Goal: Information Seeking & Learning: Learn about a topic

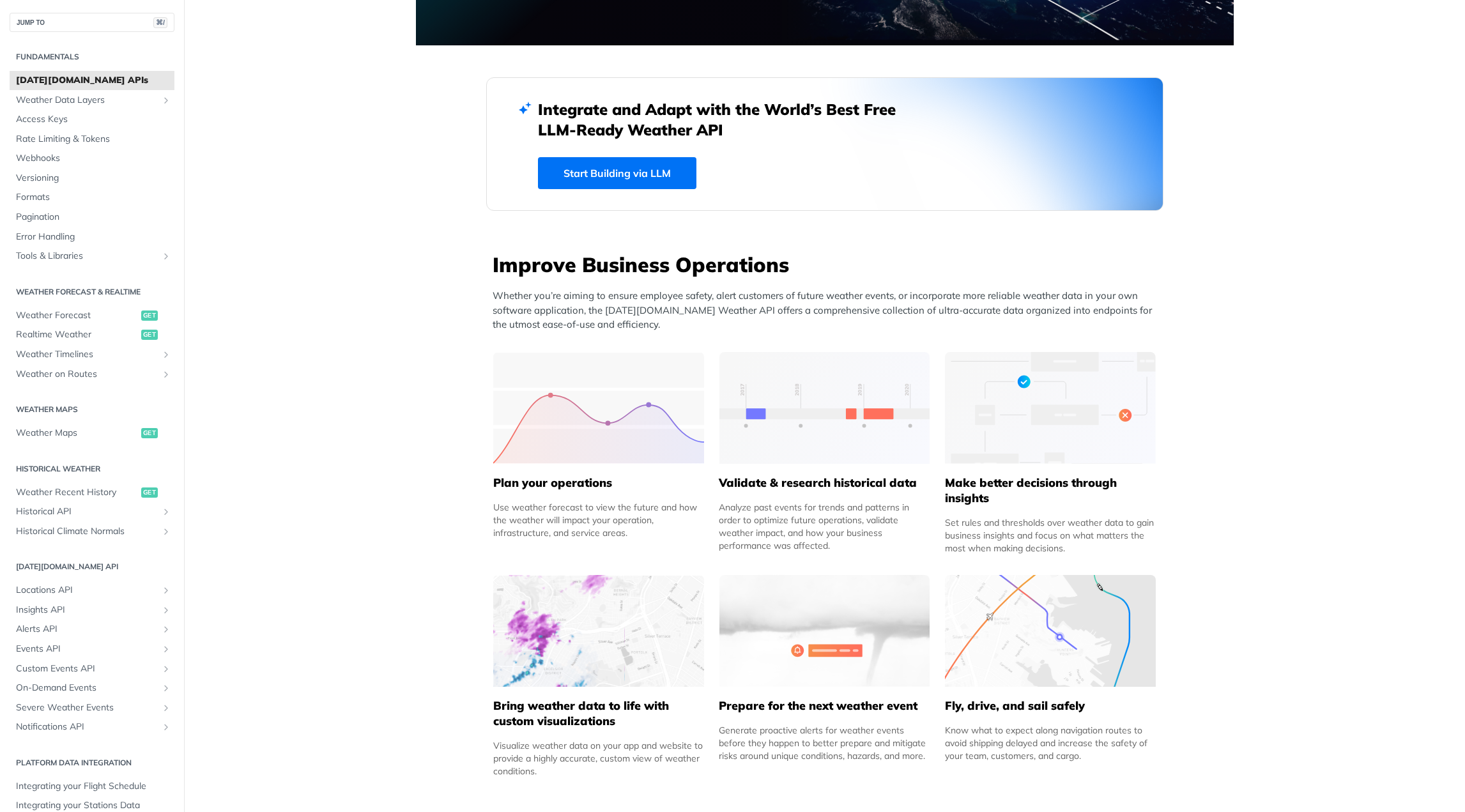
scroll to position [329, 0]
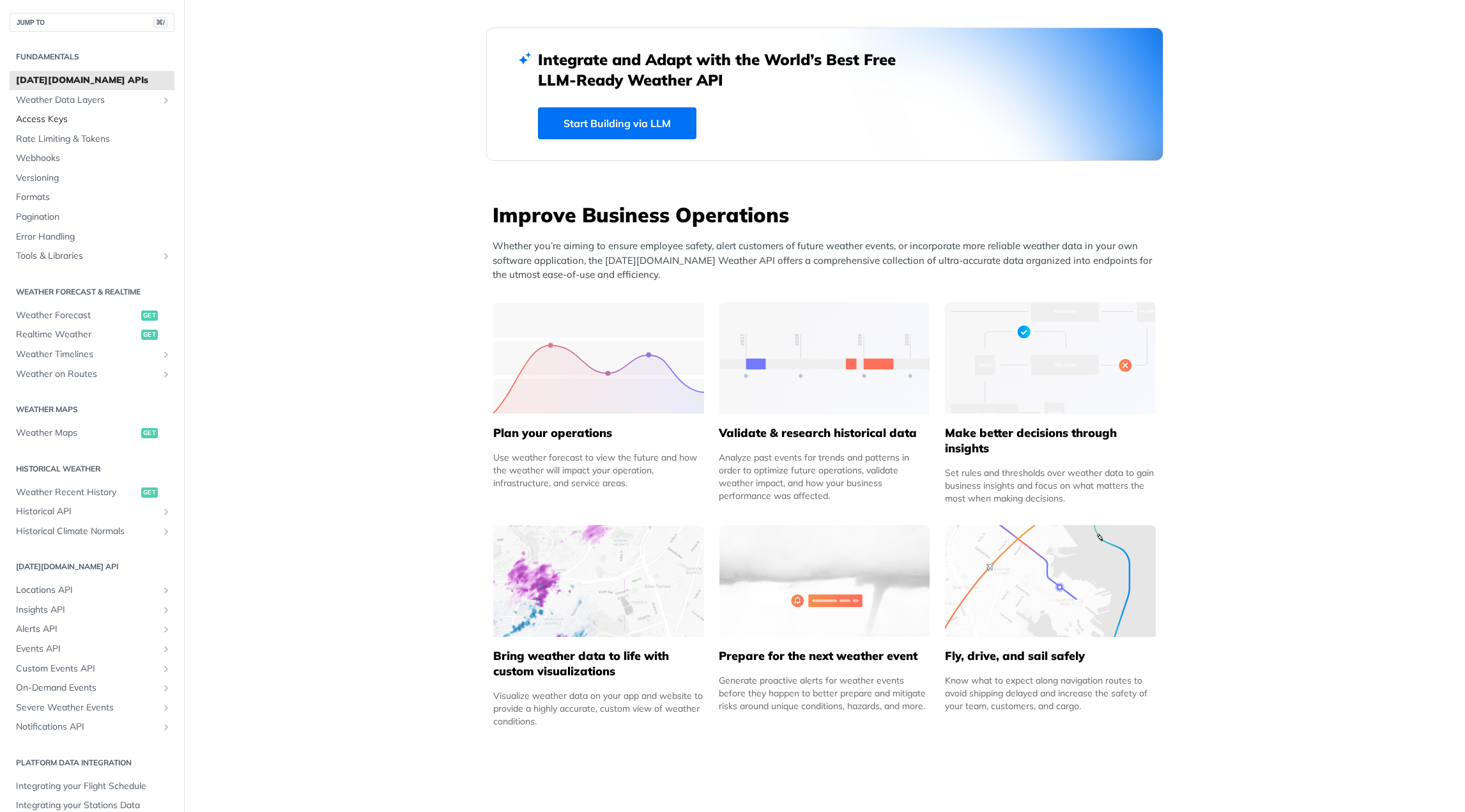
click at [63, 111] on link "Access Keys" at bounding box center [92, 120] width 165 height 19
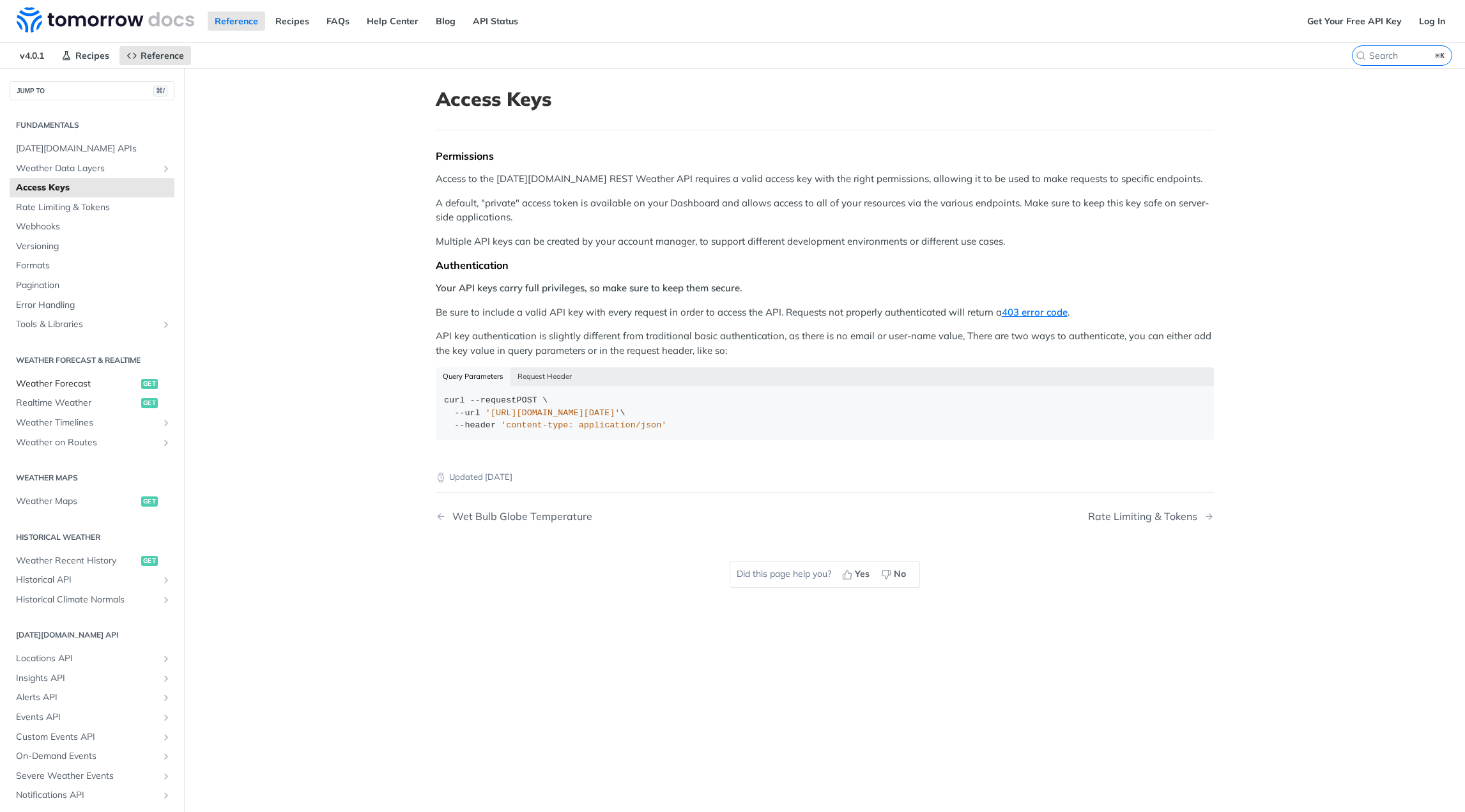
click at [74, 383] on span "Weather Forecast" at bounding box center [77, 383] width 122 height 13
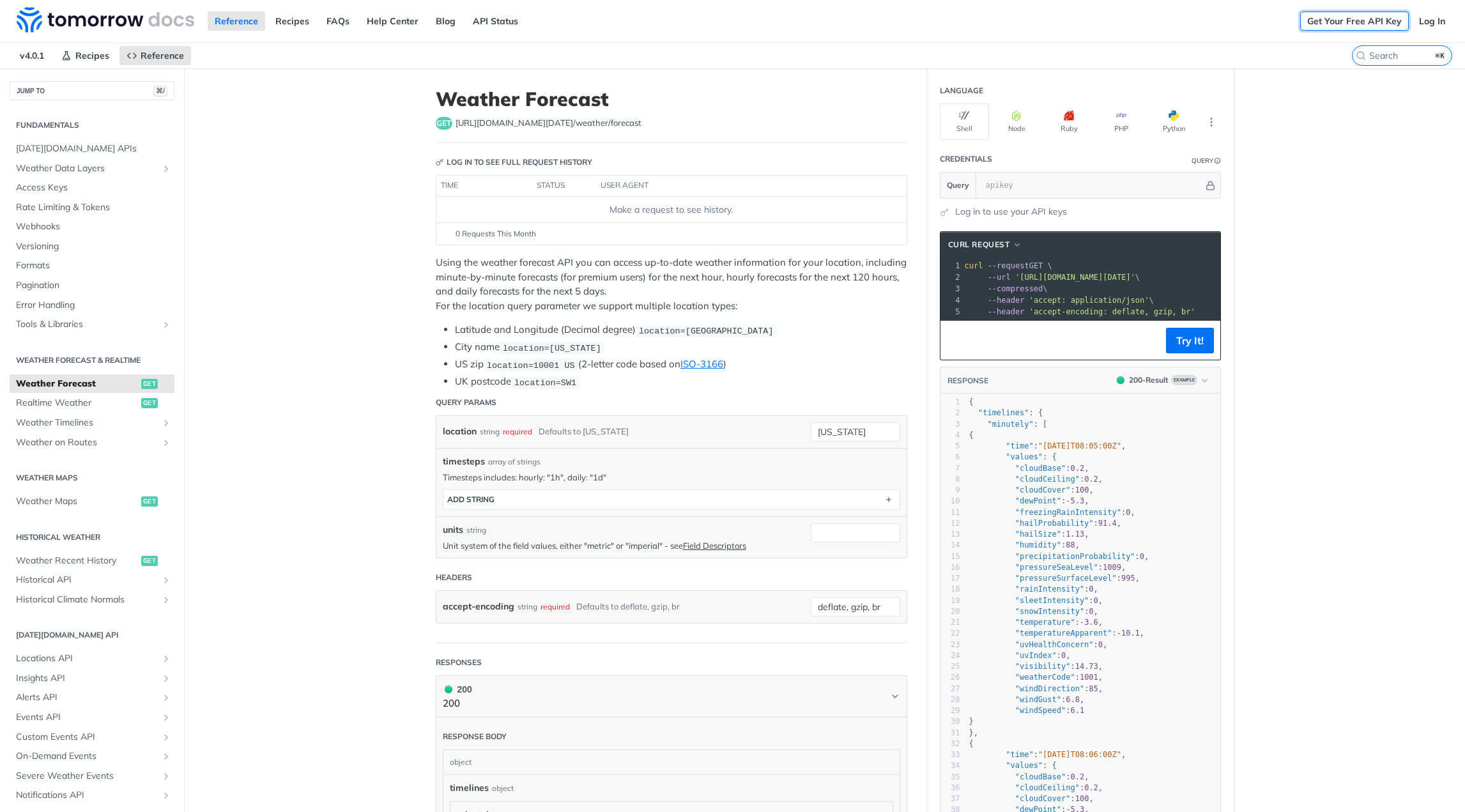
click at [1344, 19] on link "Get Your Free API Key" at bounding box center [1354, 22] width 109 height 19
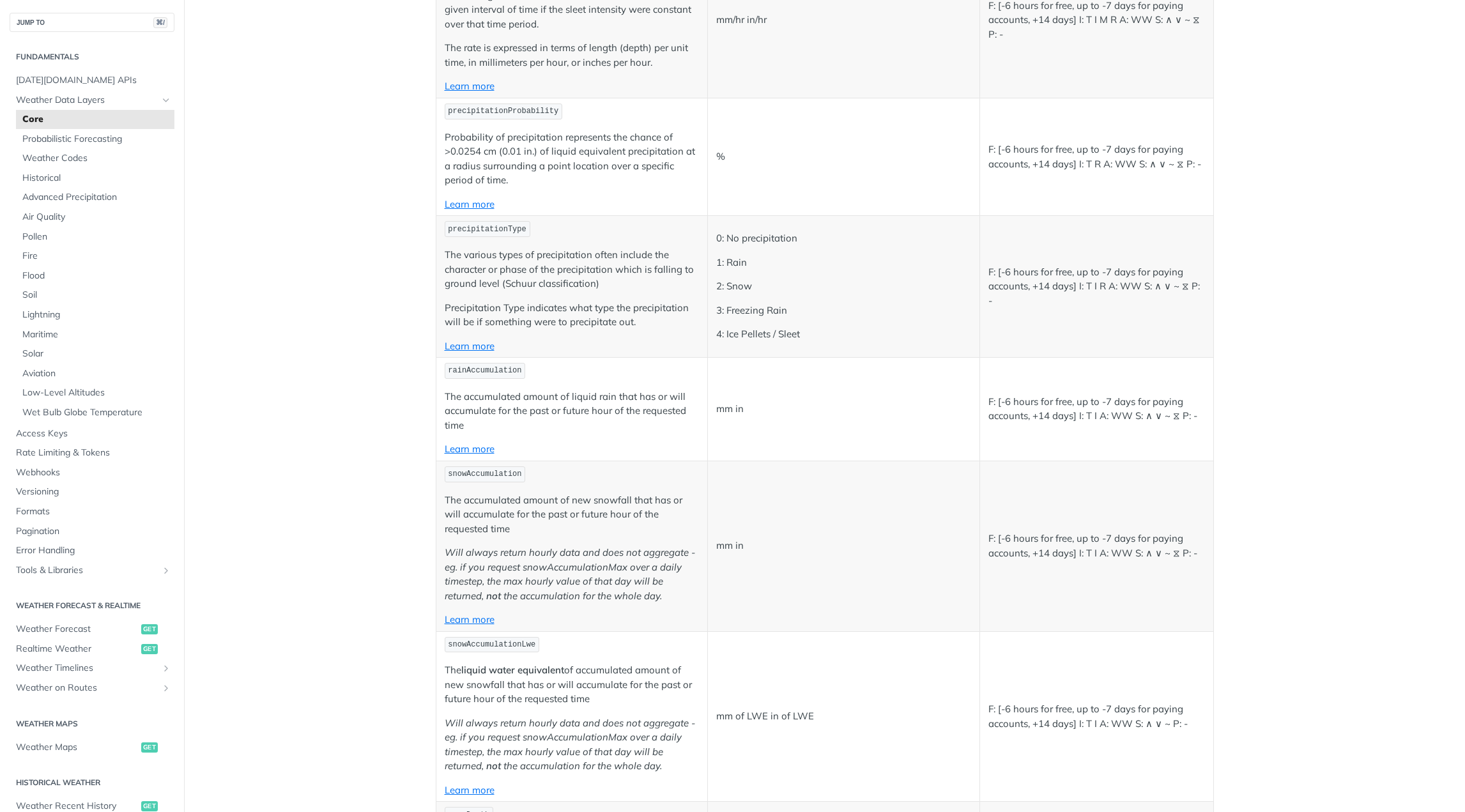
scroll to position [3567, 0]
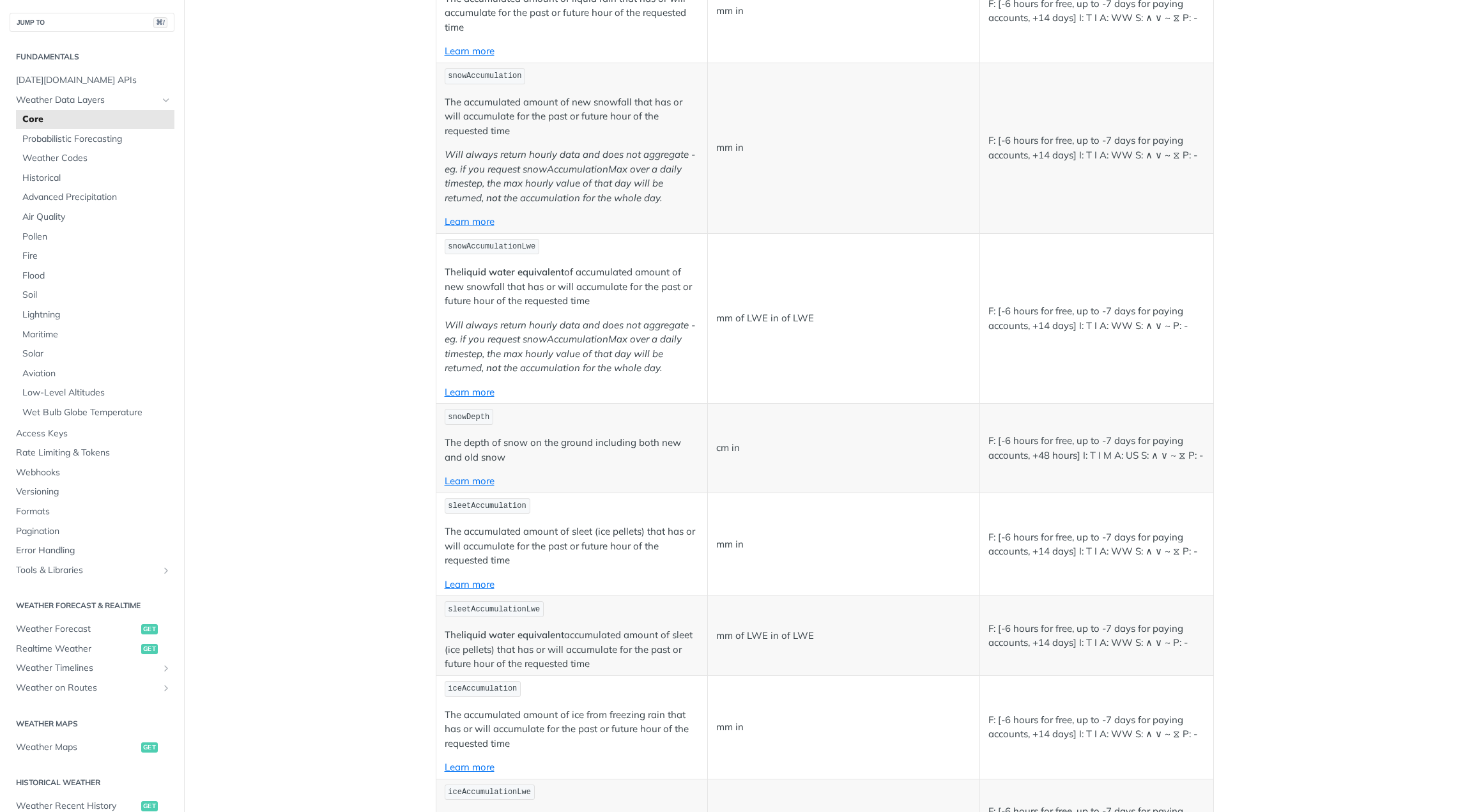
click at [393, 312] on main "JUMP TO ⌘/ Fundamentals Tomorrow.io APIs Weather Data Layers Core Probabilistic…" at bounding box center [732, 121] width 1465 height 7240
